Goal: Transaction & Acquisition: Download file/media

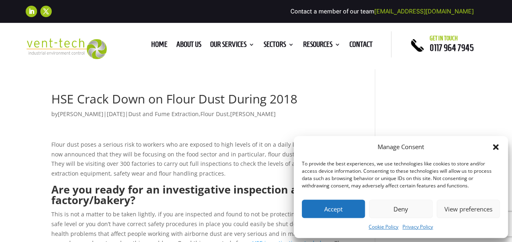
click at [321, 209] on button "Accept" at bounding box center [333, 209] width 63 height 18
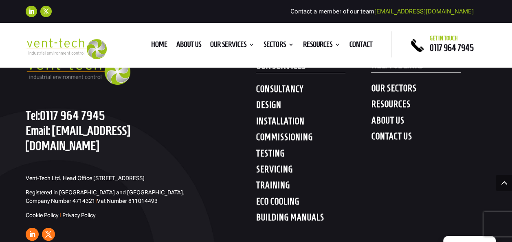
scroll to position [1479, 0]
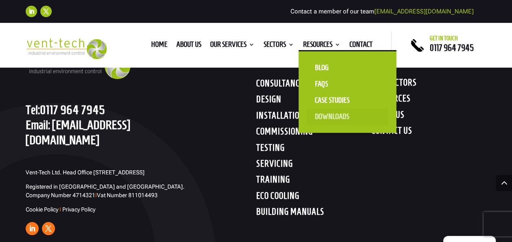
click at [332, 114] on link "Downloads" at bounding box center [348, 116] width 82 height 16
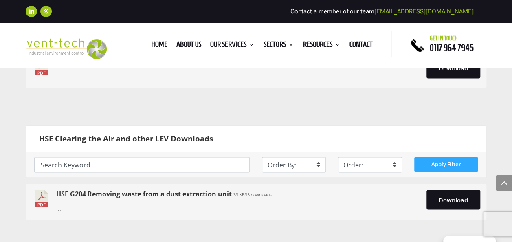
scroll to position [651, 0]
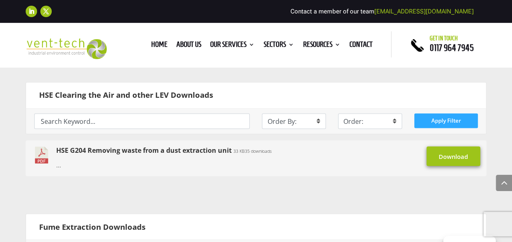
click at [447, 159] on link "Download" at bounding box center [454, 156] width 54 height 20
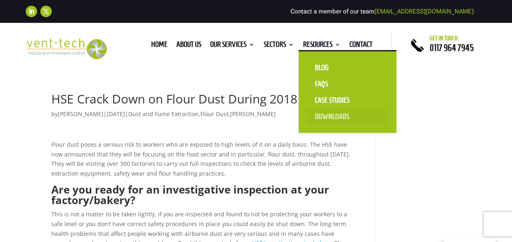
click at [321, 112] on link "Downloads" at bounding box center [348, 116] width 82 height 16
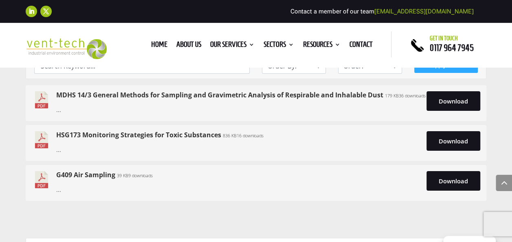
scroll to position [1512, 0]
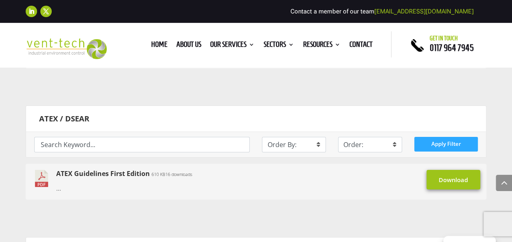
click at [447, 179] on link "Download" at bounding box center [454, 180] width 54 height 20
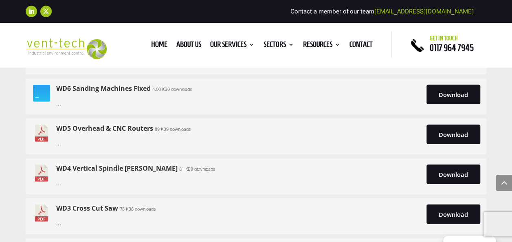
scroll to position [4093, 0]
